Goal: Obtain resource: Download file/media

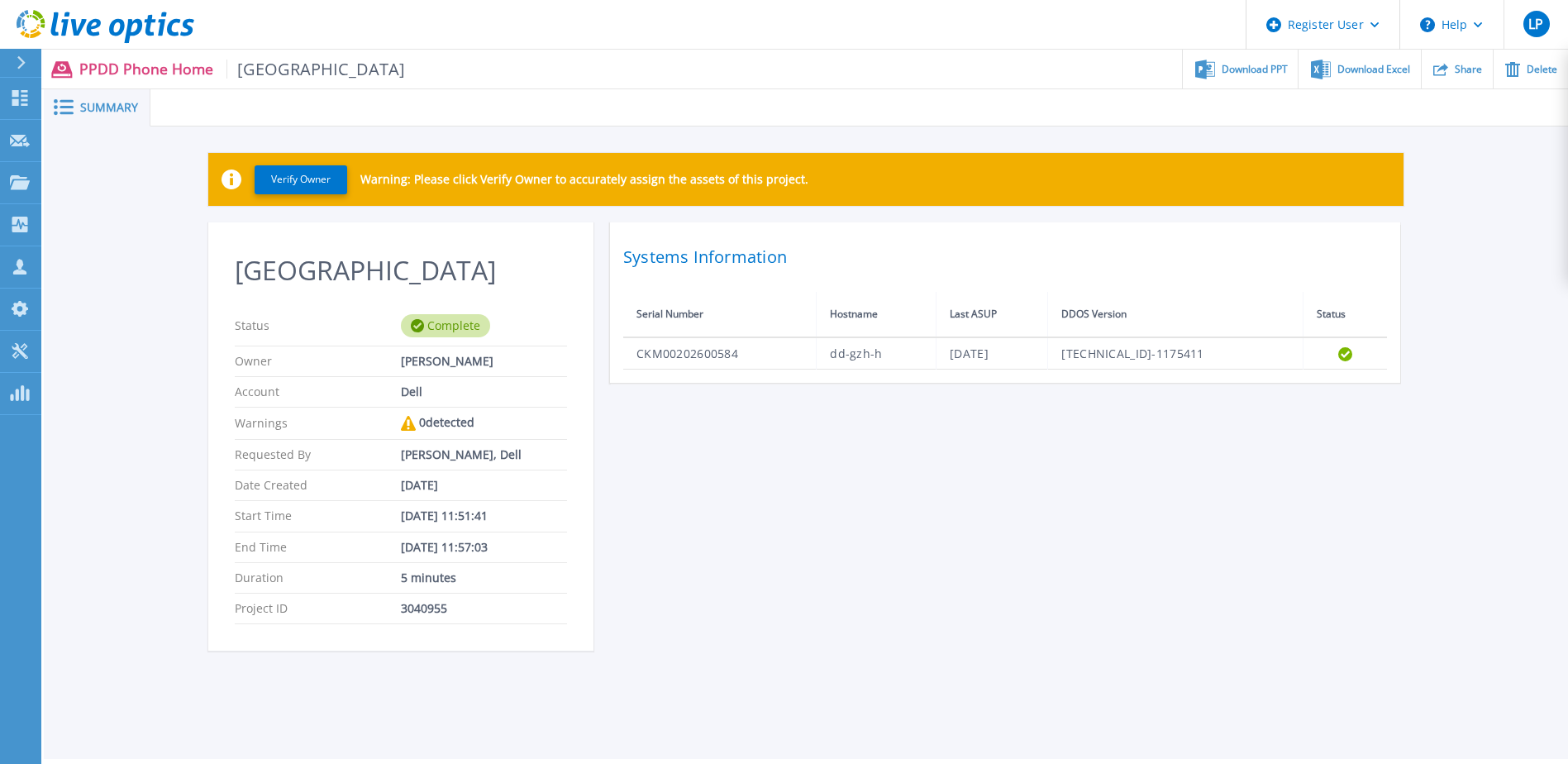
click at [11, 60] on button at bounding box center [21, 63] width 42 height 29
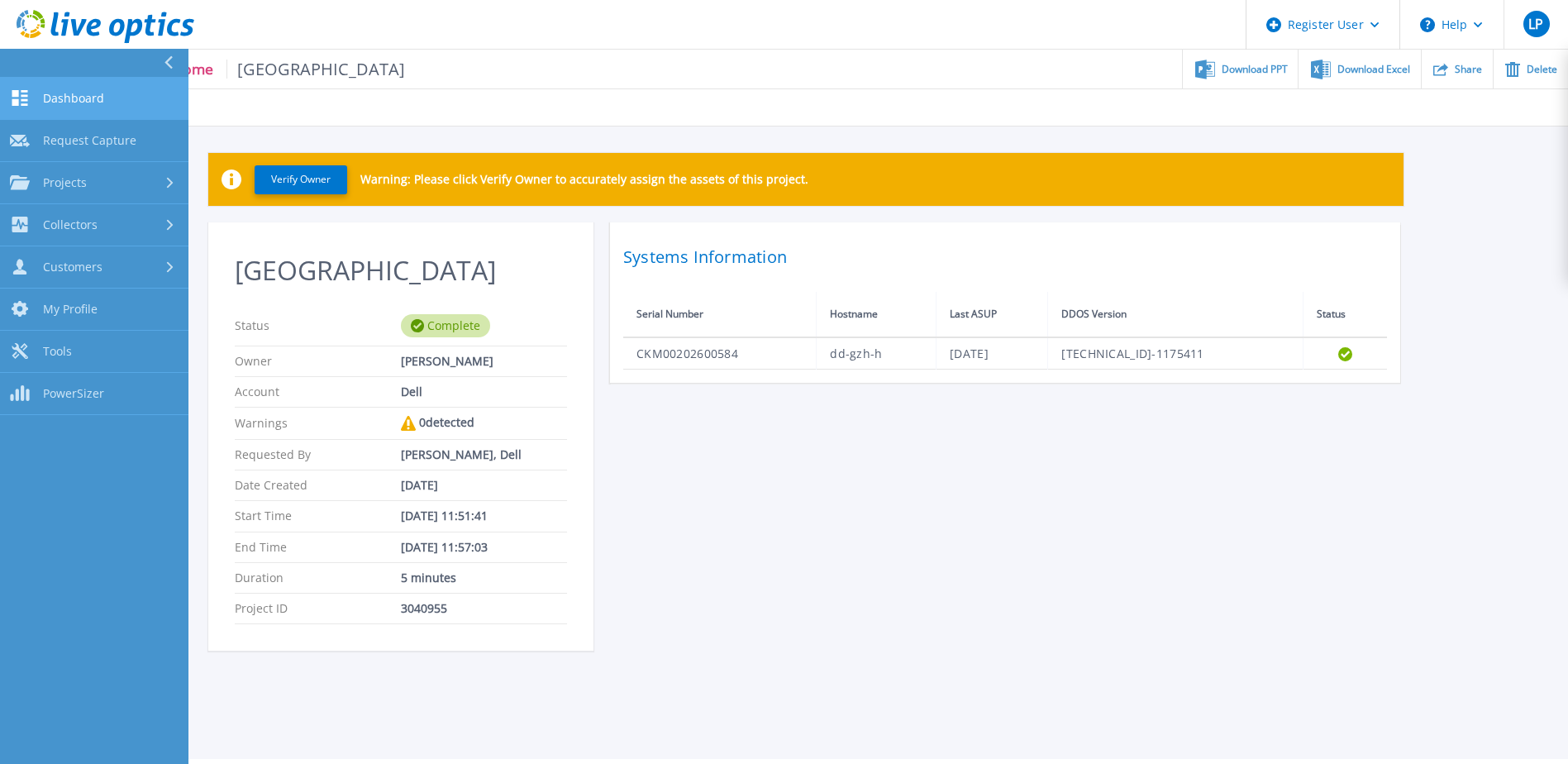
click at [68, 103] on span "Dashboard" at bounding box center [73, 99] width 62 height 15
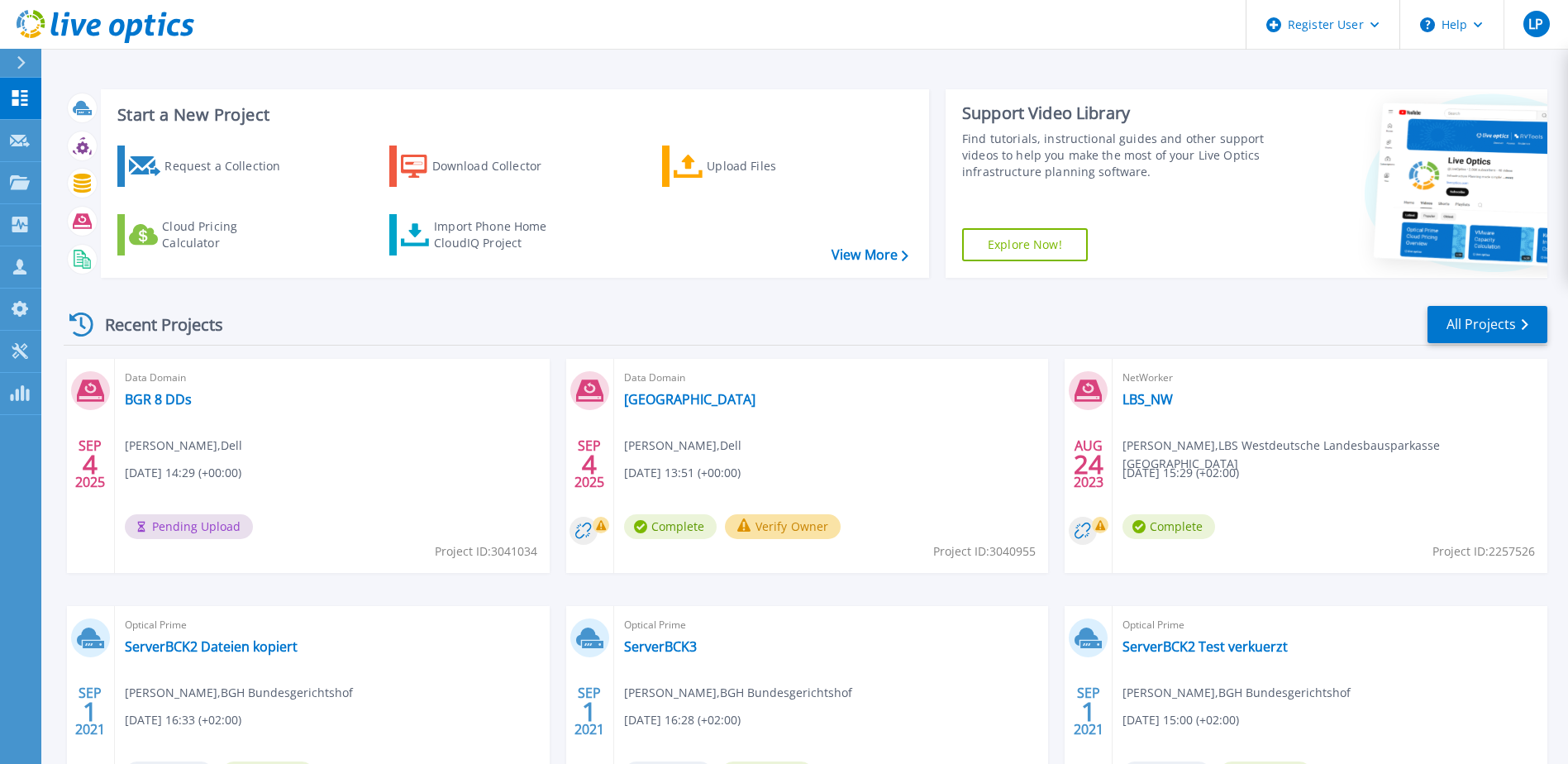
click at [372, 461] on div "Data Domain BGR 8 DDs Laszlo Poor , Dell [DATE] 14:29 (+00:00) Pending Upload P…" at bounding box center [332, 466] width 435 height 214
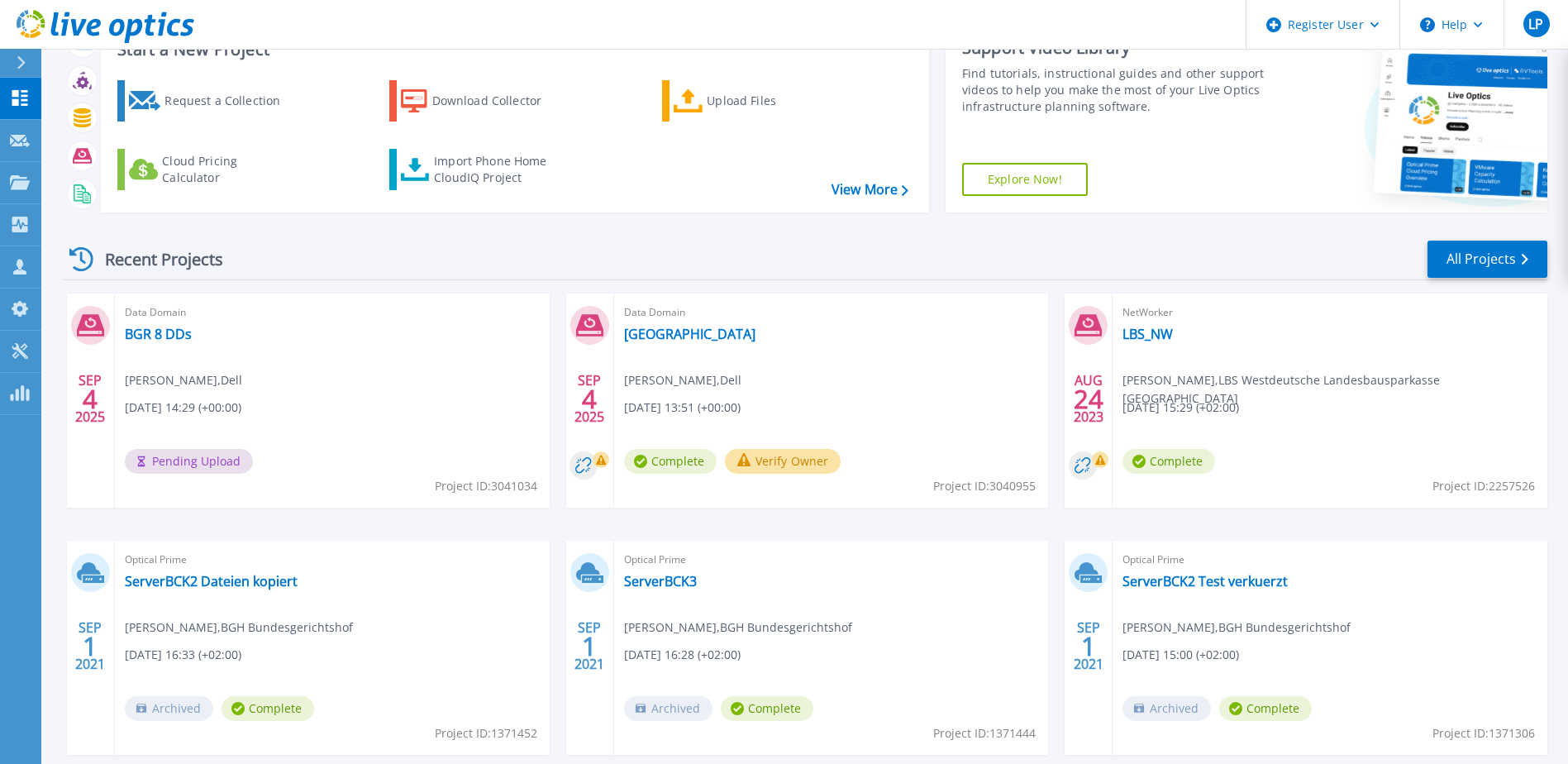
scroll to position [152, 0]
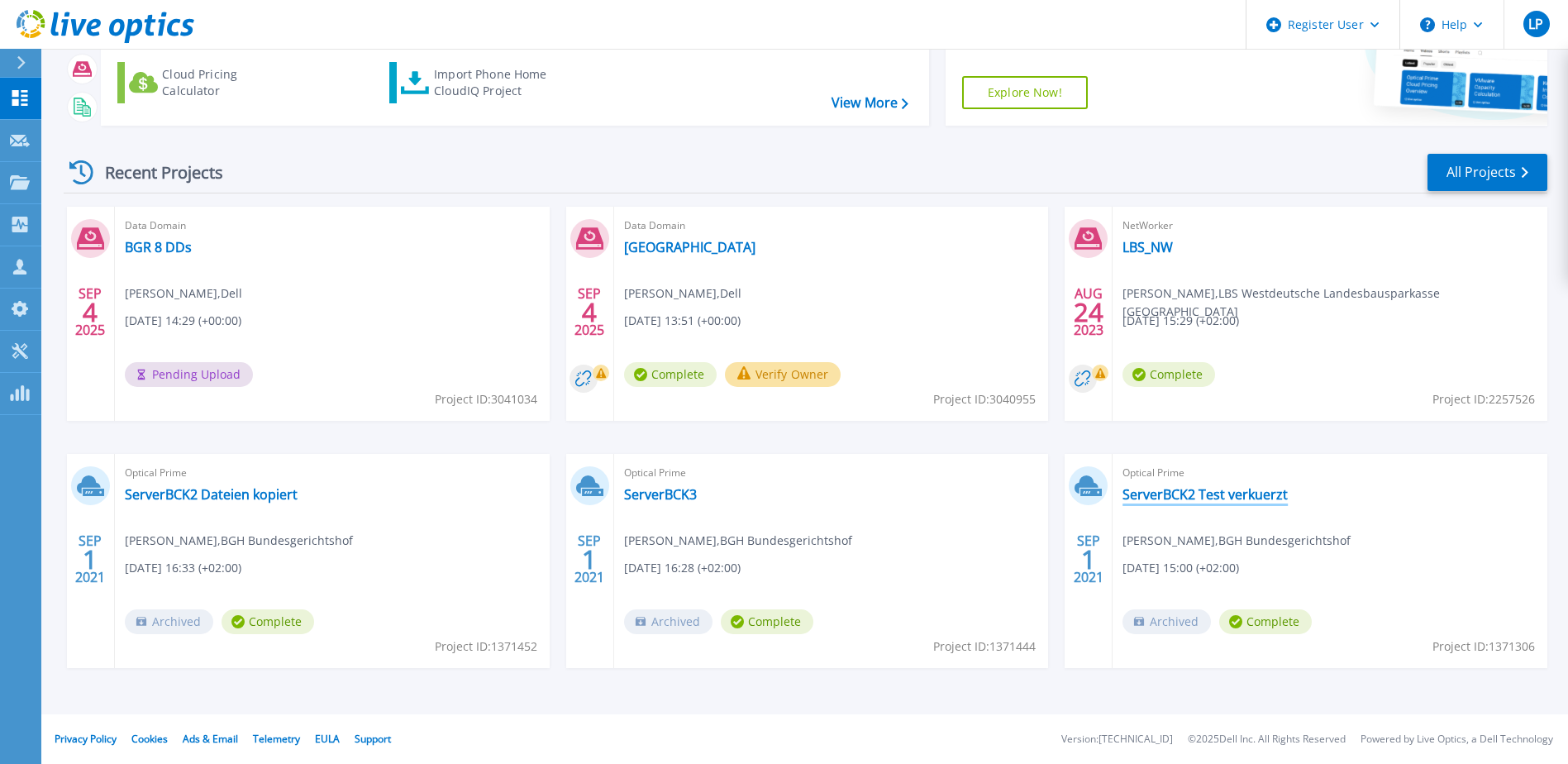
drag, startPoint x: 1229, startPoint y: 491, endPoint x: 1189, endPoint y: 498, distance: 40.6
click at [1189, 498] on link "ServerBCK2 Test verkuerzt" at bounding box center [1205, 494] width 165 height 16
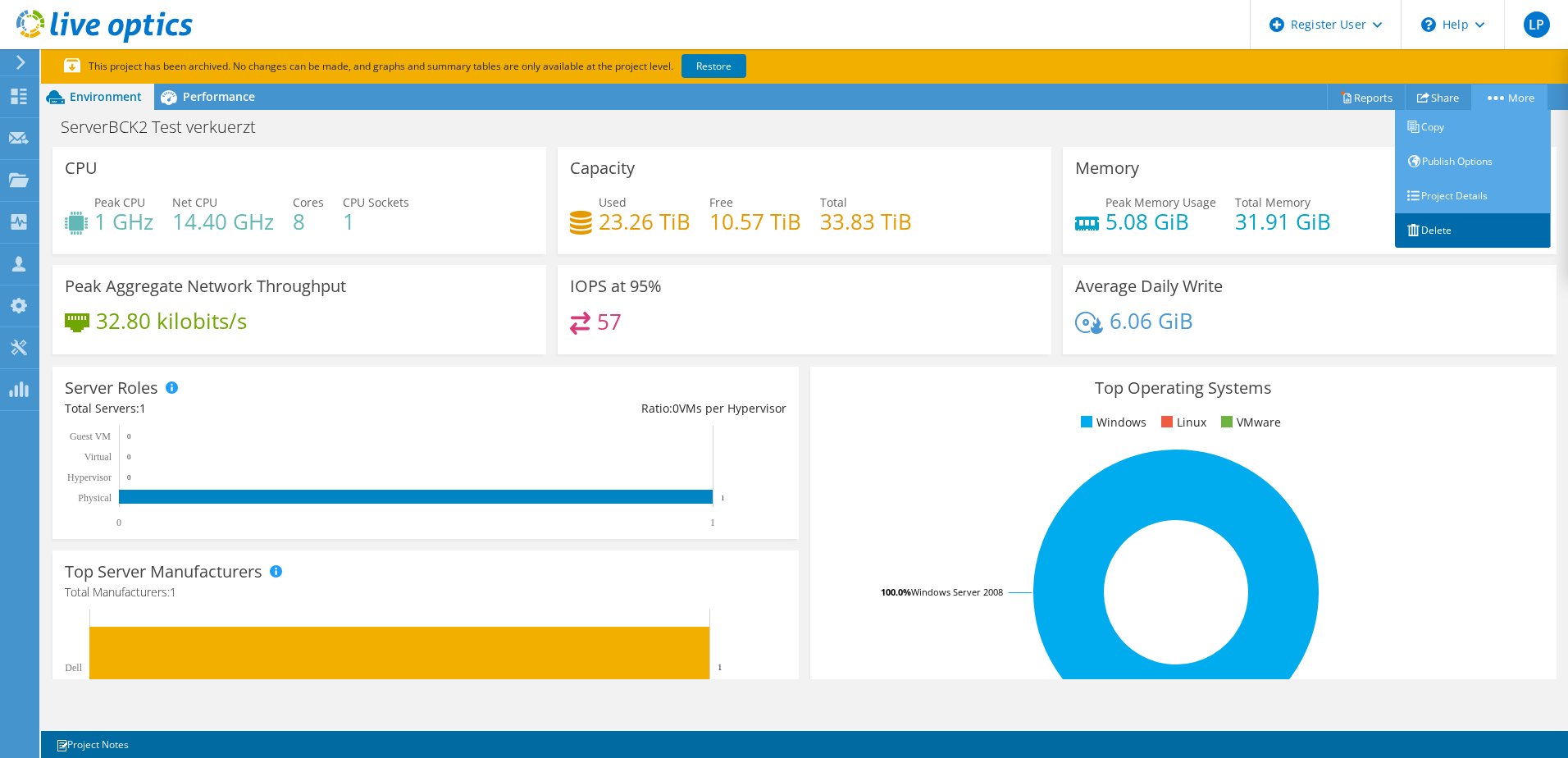
click at [1419, 231] on link "Delete" at bounding box center [1473, 230] width 156 height 35
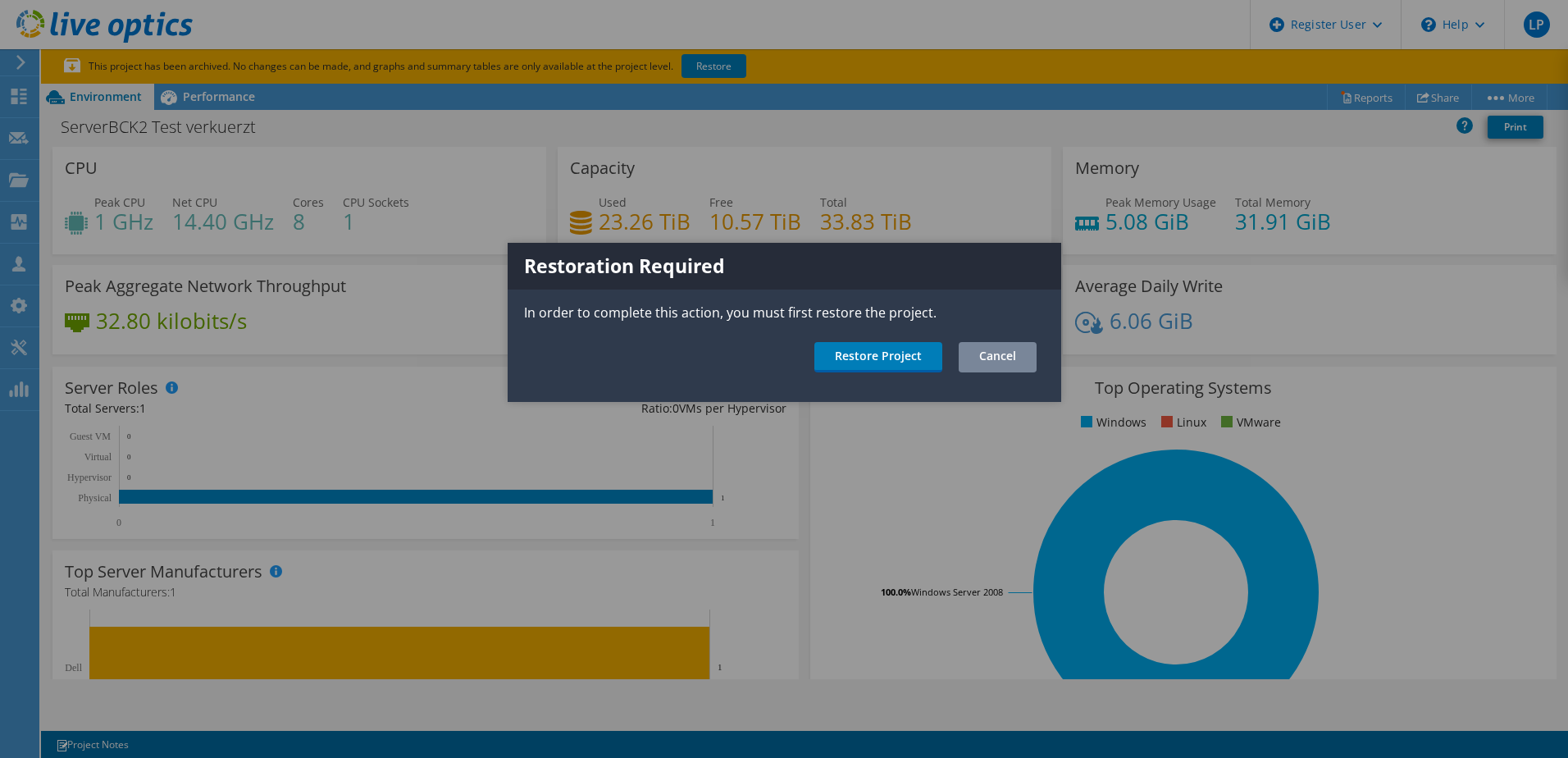
click at [977, 351] on link "Cancel" at bounding box center [997, 357] width 78 height 30
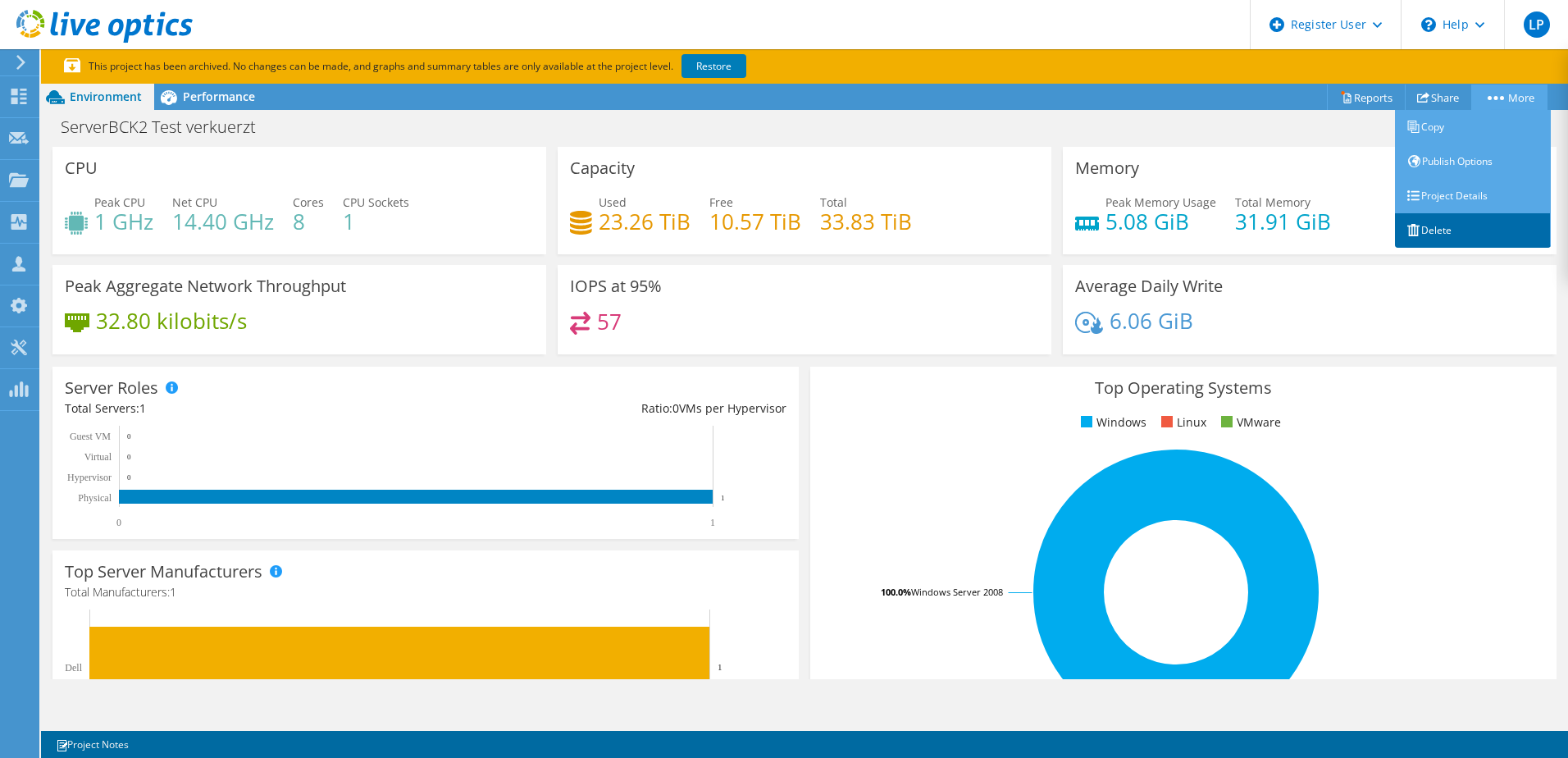
click at [1455, 224] on link "Delete" at bounding box center [1473, 230] width 156 height 35
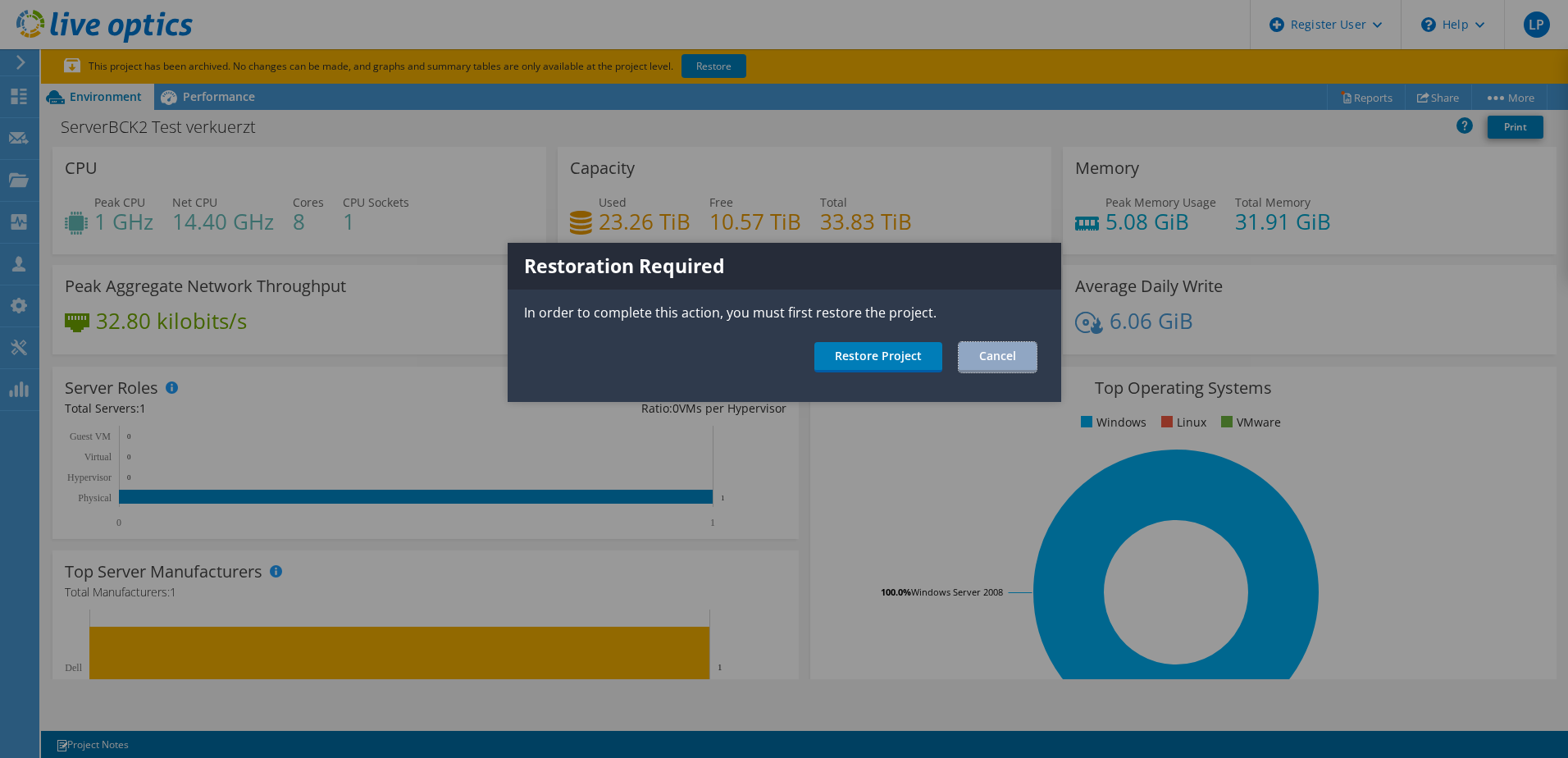
drag, startPoint x: 1029, startPoint y: 355, endPoint x: 801, endPoint y: 229, distance: 260.5
click at [1028, 355] on link "Cancel" at bounding box center [997, 357] width 78 height 30
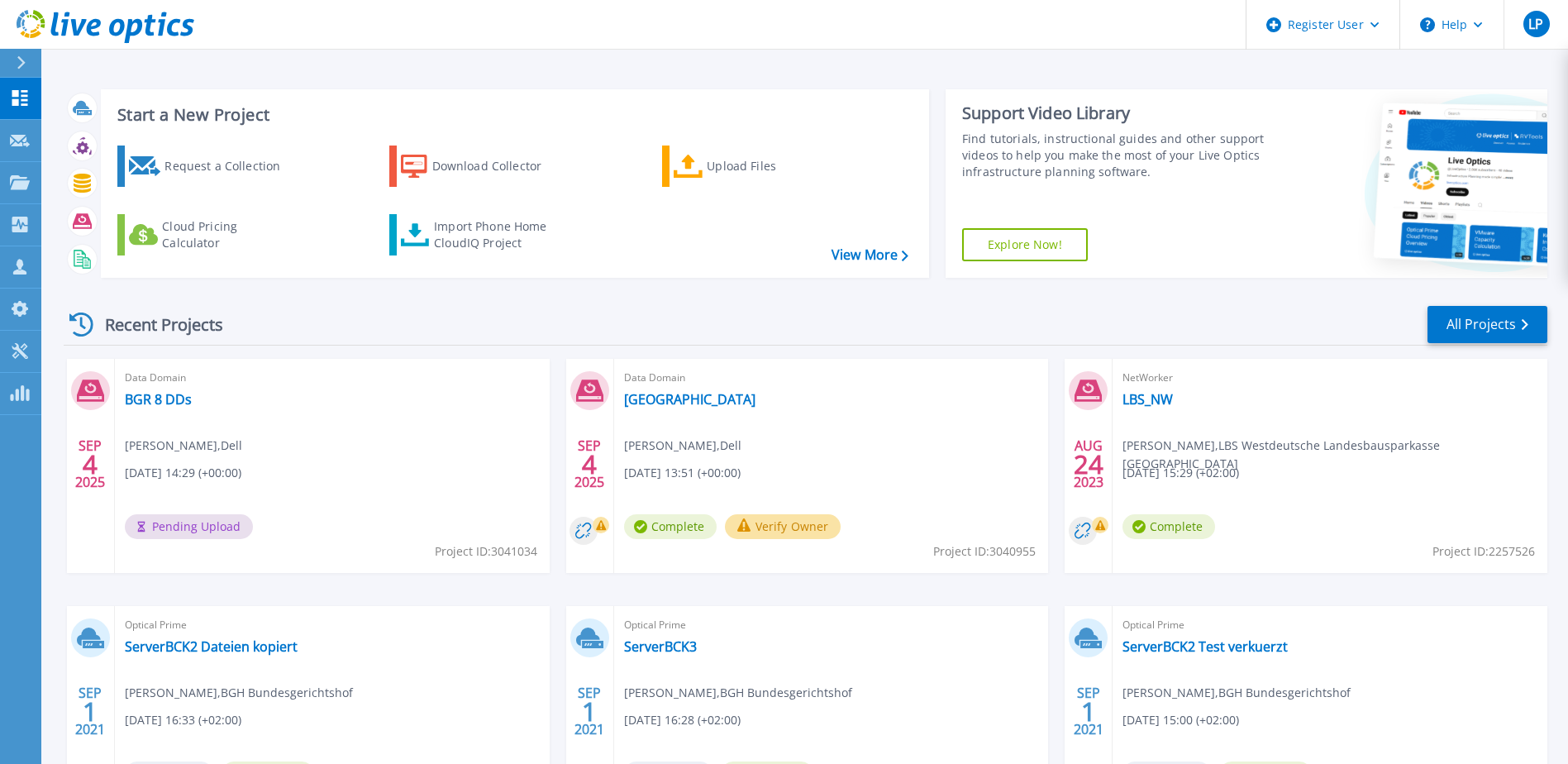
click at [382, 449] on div "Data Domain BGR 8 DDs Laszlo Poor , Dell [DATE] 14:29 (+00:00) Pending Upload P…" at bounding box center [332, 466] width 435 height 214
click at [86, 391] on icon at bounding box center [90, 391] width 27 height 26
click at [147, 530] on icon at bounding box center [141, 527] width 13 height 13
click at [242, 476] on span "09/04/2025, 14:29 (+00:00)" at bounding box center [183, 472] width 117 height 18
click at [283, 527] on button "Verify Owner" at bounding box center [283, 526] width 117 height 25
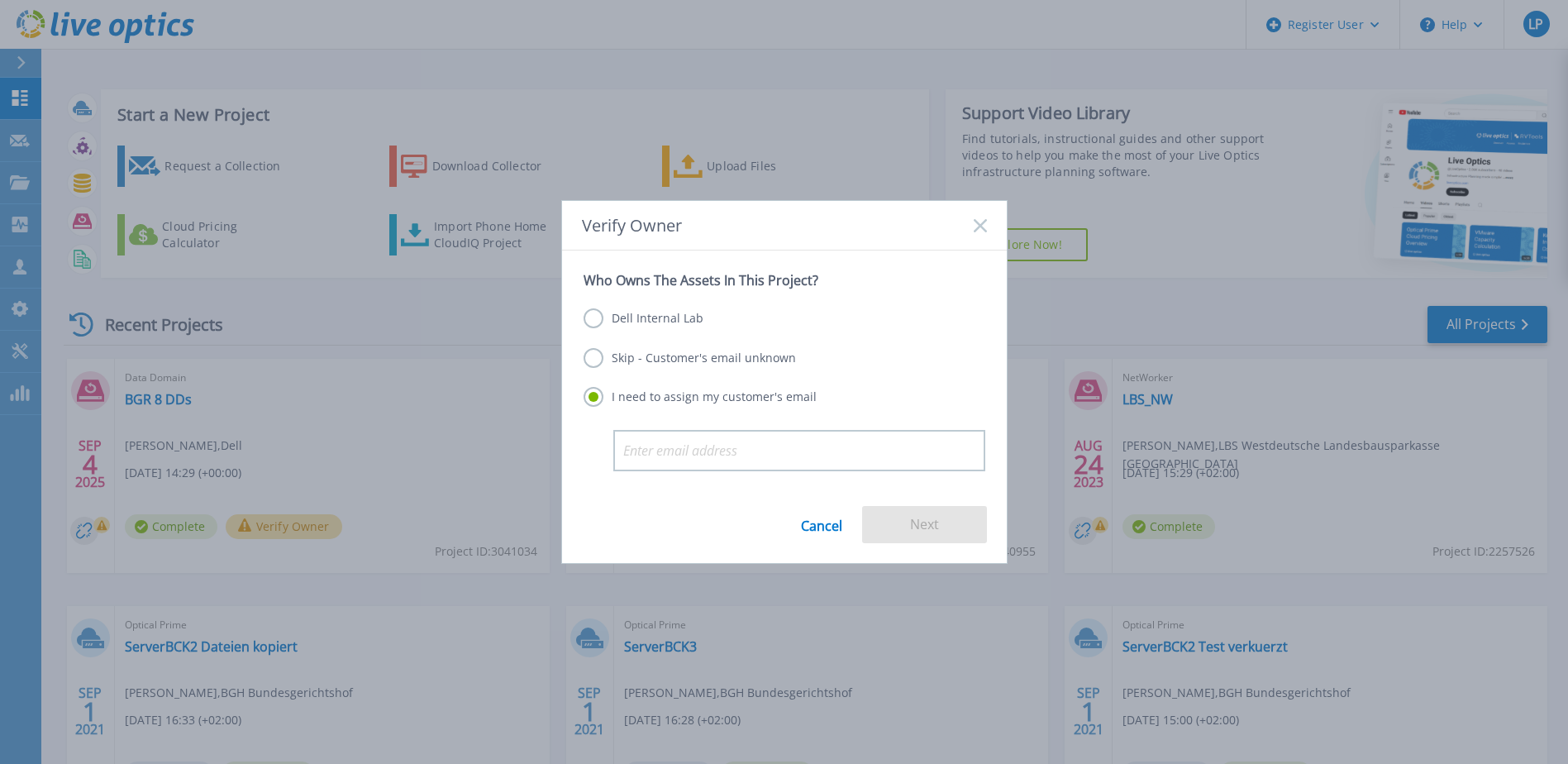
click at [594, 354] on label "Skip - Customer's email unknown" at bounding box center [690, 357] width 212 height 20
click at [0, 0] on input "Skip - Customer's email unknown" at bounding box center [0, 0] width 0 height 0
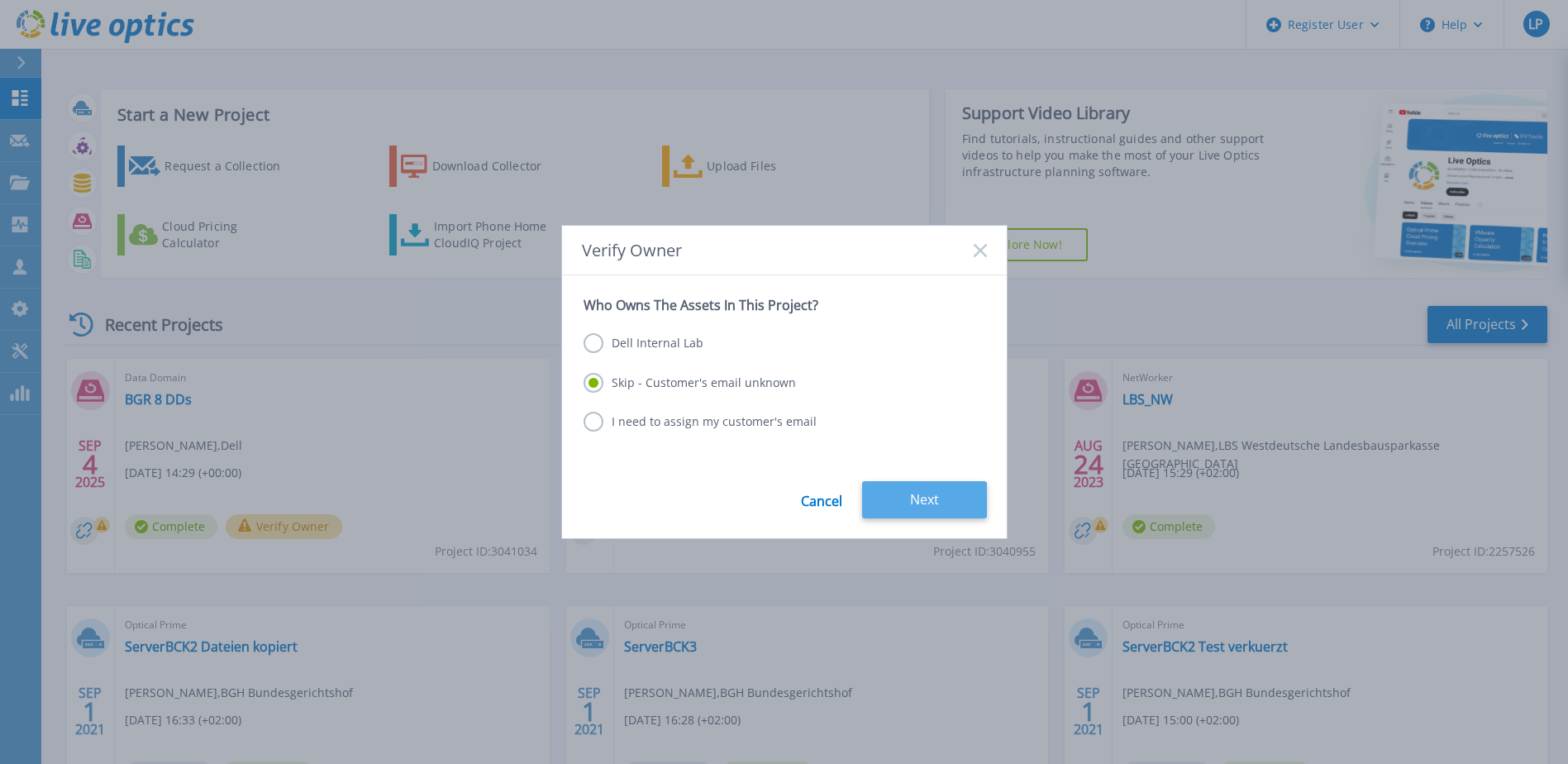
click at [928, 499] on button "Next" at bounding box center [925, 500] width 125 height 37
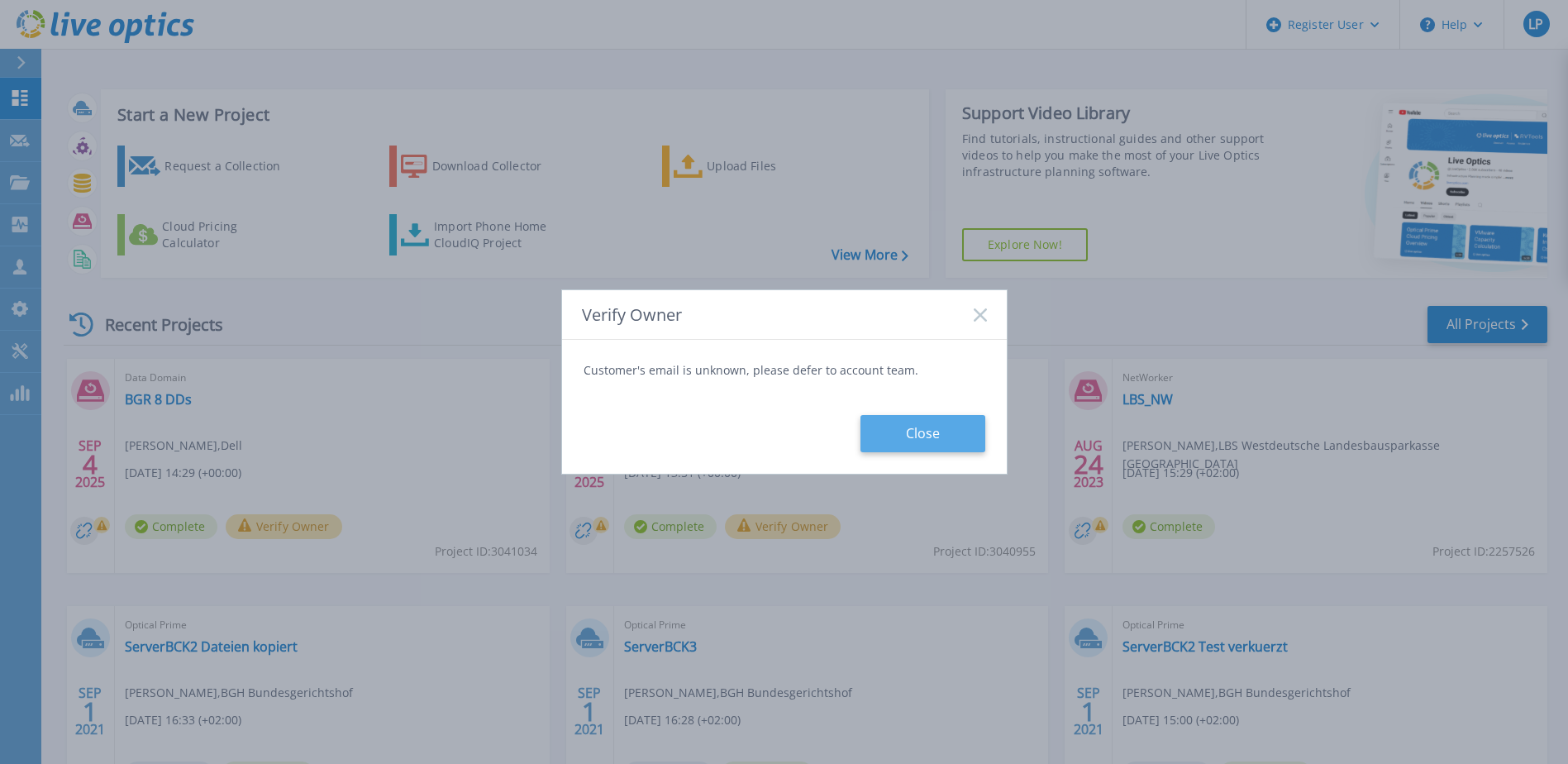
click at [913, 446] on button "Close" at bounding box center [923, 433] width 125 height 37
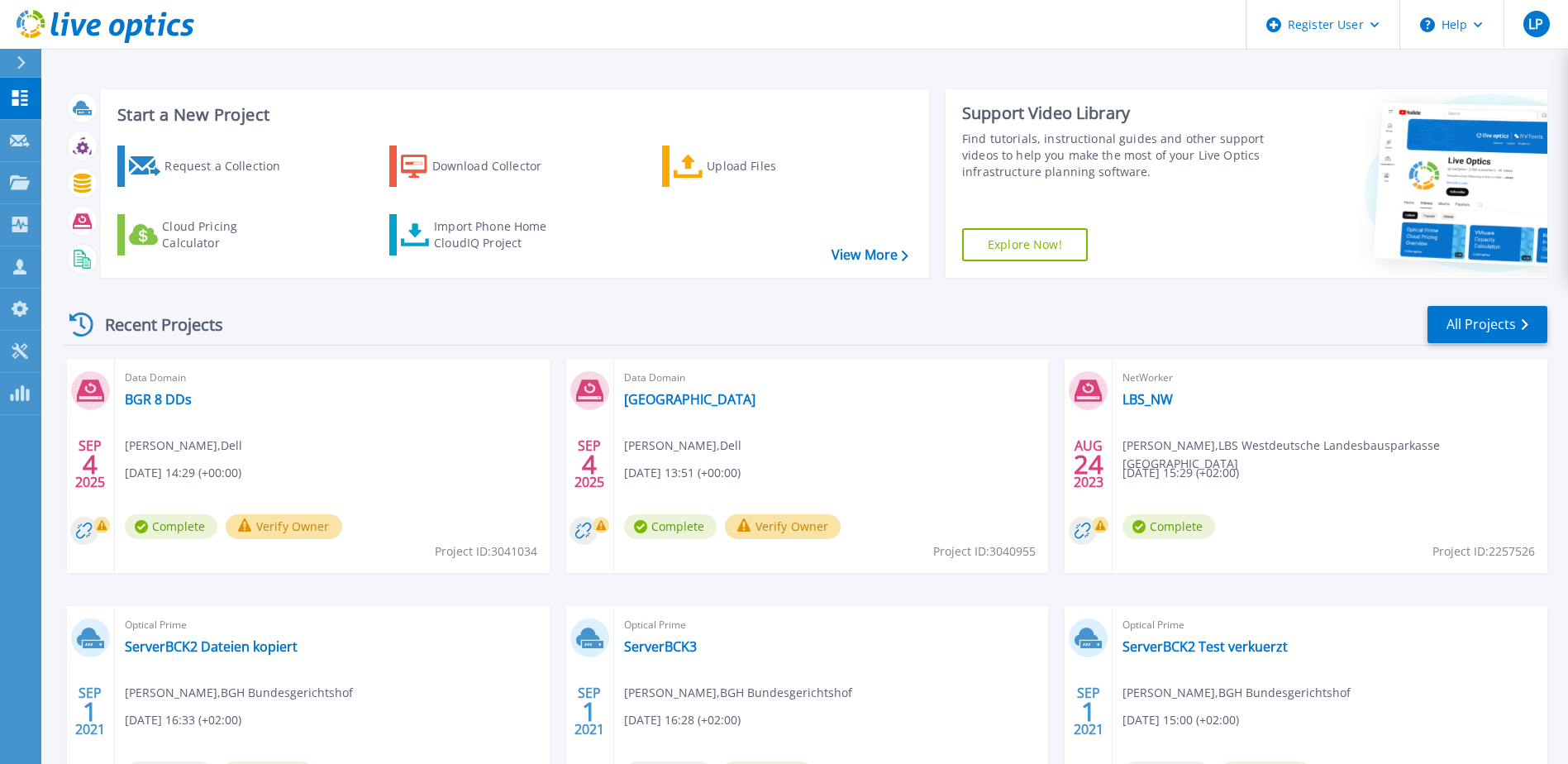
click at [249, 408] on div "Data Domain BGR 8 DDs Laszlo Poor , Dell 09/04/2025, 14:29 (+00:00) Complete Ve…" at bounding box center [332, 466] width 435 height 214
click at [134, 397] on link "BGR 8 DDs" at bounding box center [158, 399] width 67 height 16
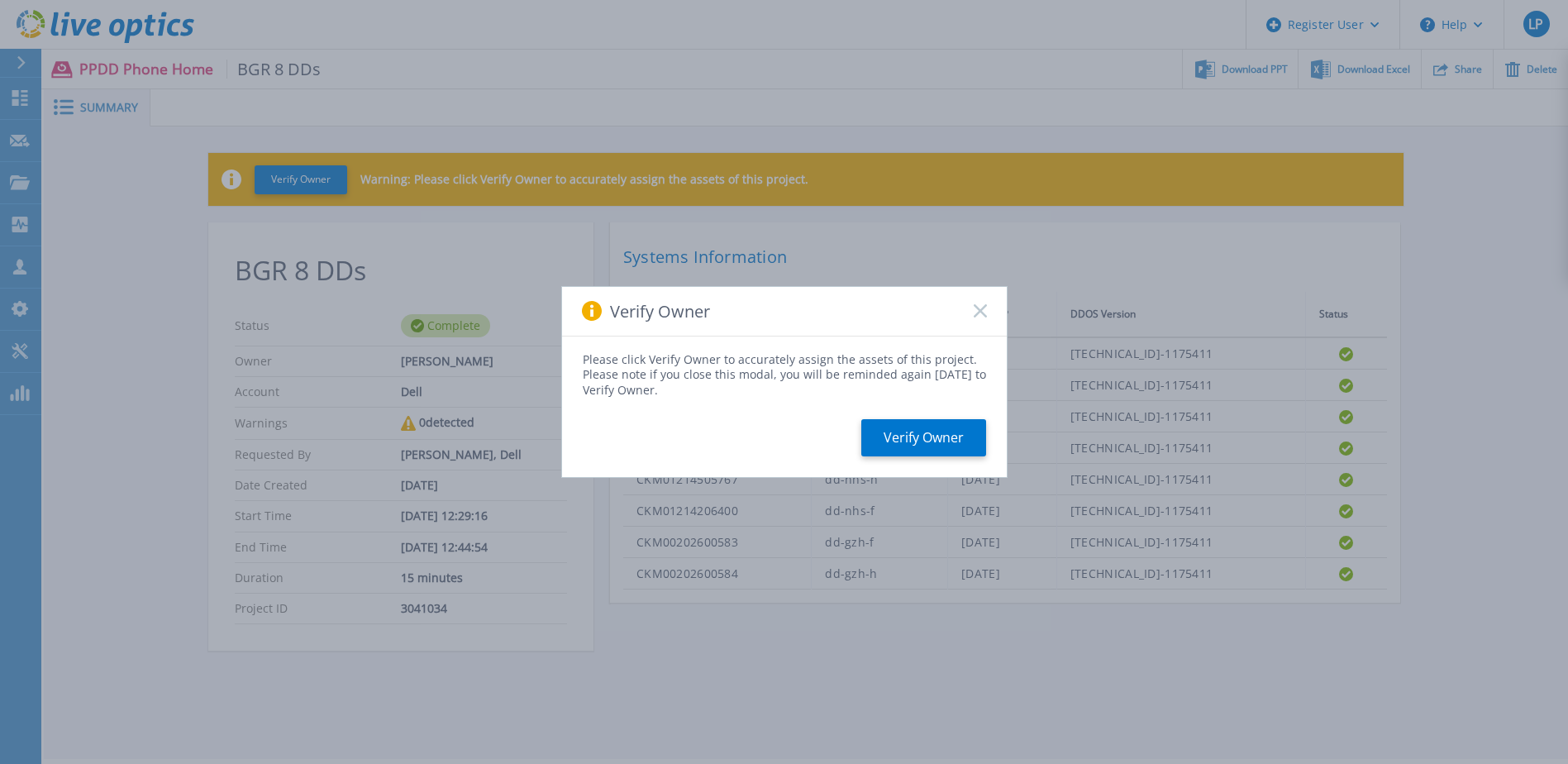
click at [974, 316] on icon at bounding box center [980, 311] width 13 height 13
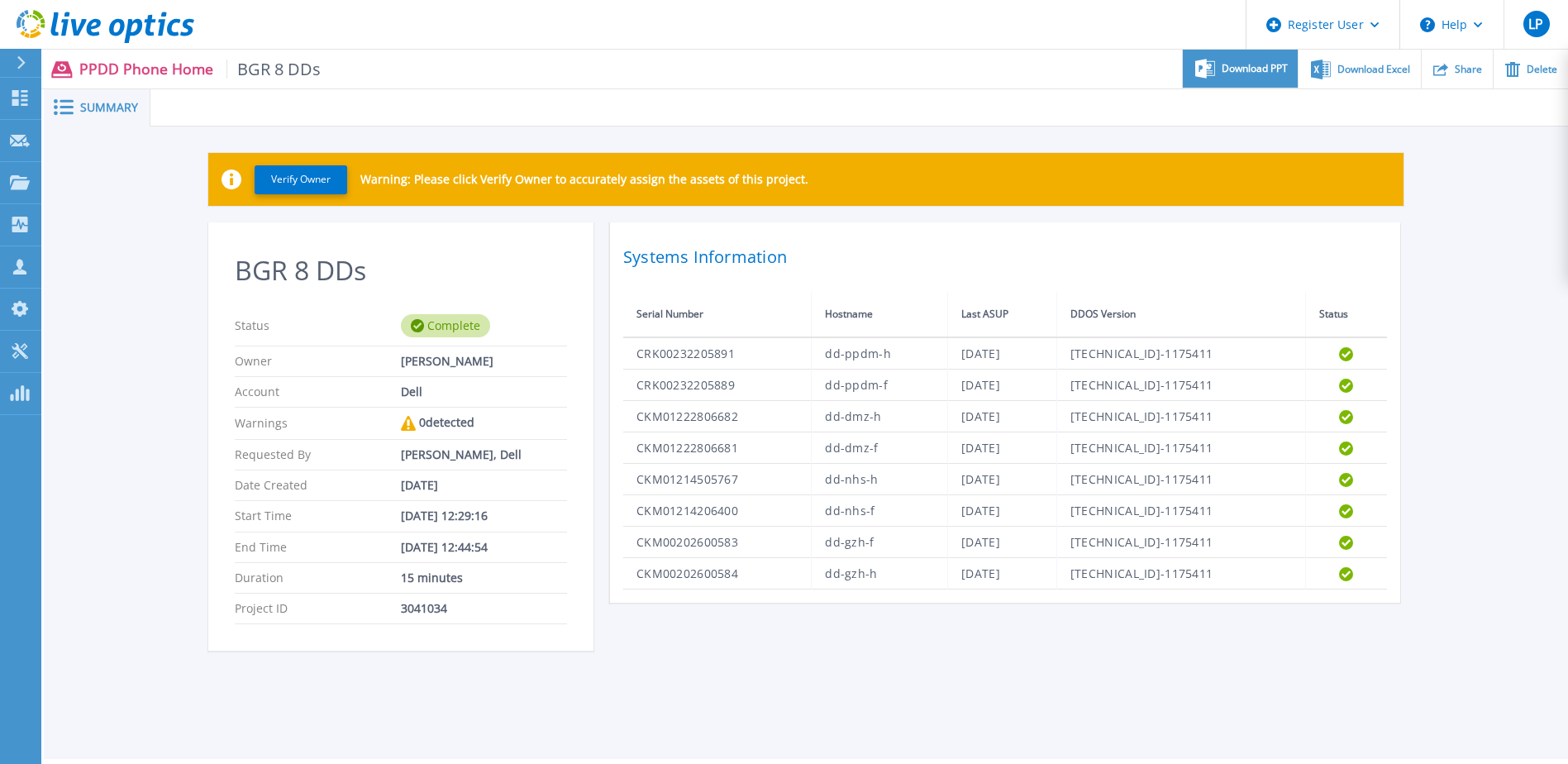
click at [1257, 73] on span "Download PPT" at bounding box center [1255, 68] width 66 height 9
